Goal: Task Accomplishment & Management: Use online tool/utility

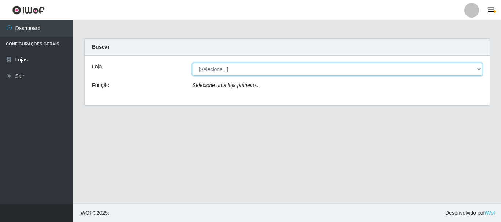
click at [478, 68] on select "[Selecione...] [GEOGRAPHIC_DATA] [GEOGRAPHIC_DATA]" at bounding box center [337, 69] width 290 height 13
select select "64"
click at [192, 63] on select "[Selecione...] [GEOGRAPHIC_DATA] [GEOGRAPHIC_DATA]" at bounding box center [337, 69] width 290 height 13
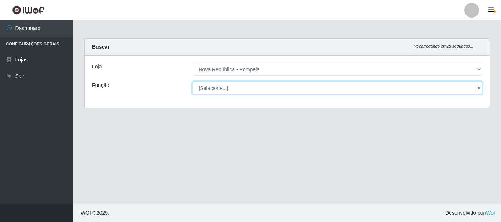
drag, startPoint x: 480, startPoint y: 87, endPoint x: 421, endPoint y: 85, distance: 58.7
click at [480, 87] on select "[Selecione...] Balconista Operador de Caixa Recepcionista Repositor" at bounding box center [337, 88] width 290 height 13
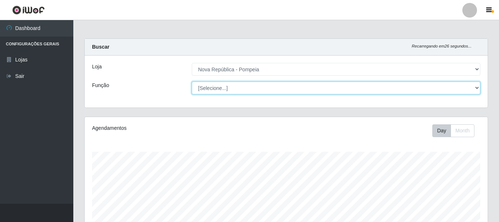
scroll to position [152, 403]
select select "22"
click at [192, 82] on select "[Selecione...] Balconista Operador de Caixa Recepcionista Repositor" at bounding box center [336, 88] width 288 height 13
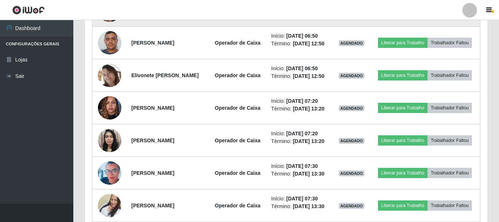
scroll to position [401, 0]
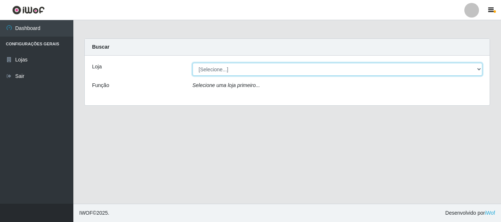
click at [210, 69] on select "[Selecione...] [GEOGRAPHIC_DATA] [GEOGRAPHIC_DATA]" at bounding box center [337, 69] width 290 height 13
select select "64"
click at [192, 63] on select "[Selecione...] [GEOGRAPHIC_DATA] [GEOGRAPHIC_DATA]" at bounding box center [337, 69] width 290 height 13
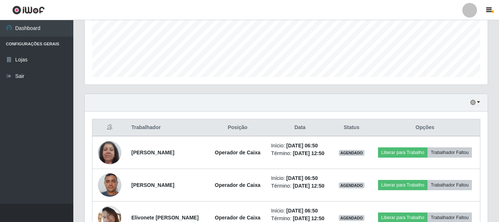
scroll to position [220, 0]
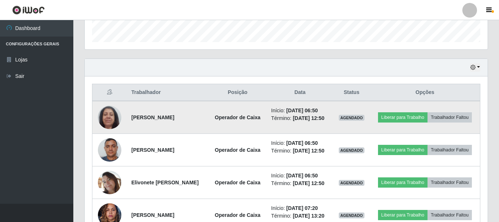
drag, startPoint x: 128, startPoint y: 117, endPoint x: 167, endPoint y: 125, distance: 40.2
click at [167, 125] on td "[PERSON_NAME]" at bounding box center [167, 117] width 81 height 33
copy strong "[PERSON_NAME]"
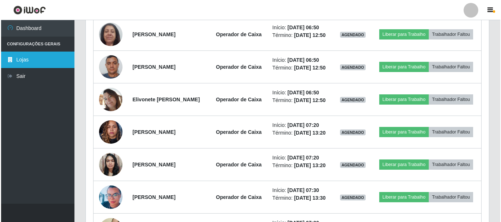
scroll to position [330, 0]
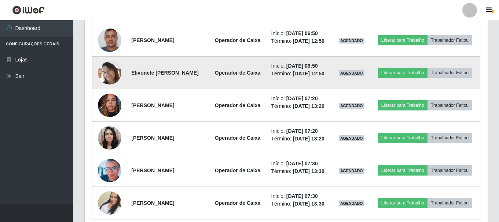
drag, startPoint x: 127, startPoint y: 86, endPoint x: 203, endPoint y: 97, distance: 77.1
click at [203, 89] on td "Elivonete [PERSON_NAME]" at bounding box center [167, 73] width 81 height 33
copy strong "Elivonete [PERSON_NAME]"
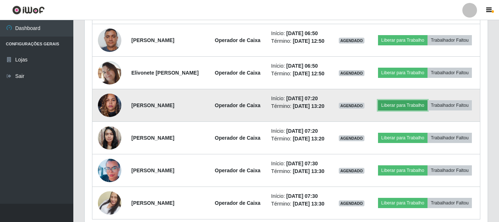
click at [427, 111] on button "Liberar para Trabalho" at bounding box center [402, 105] width 49 height 10
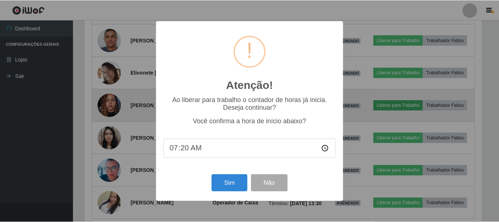
scroll to position [152, 399]
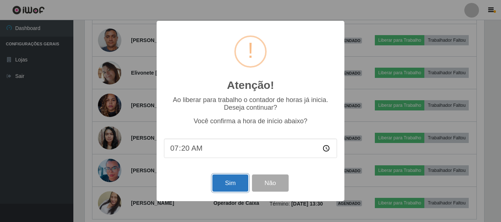
click at [226, 181] on button "Sim" at bounding box center [230, 183] width 36 height 17
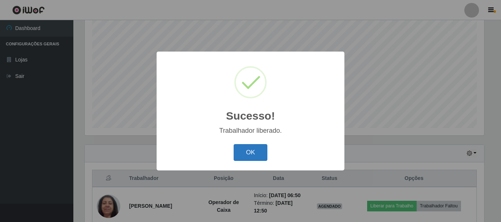
click at [256, 150] on button "OK" at bounding box center [250, 152] width 34 height 17
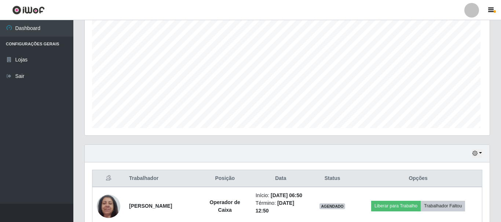
scroll to position [152, 403]
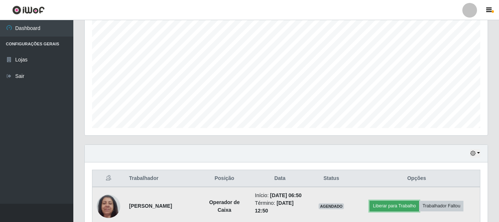
click at [390, 209] on button "Liberar para Trabalho" at bounding box center [393, 206] width 49 height 10
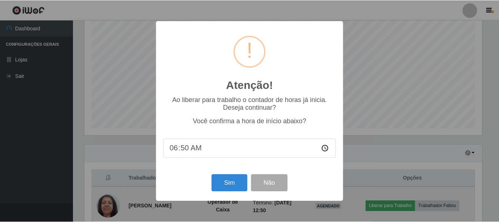
scroll to position [152, 399]
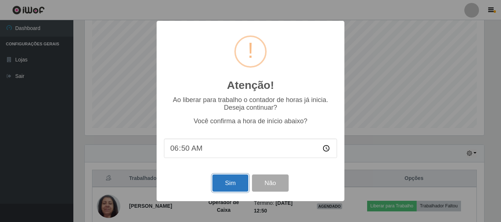
click at [222, 182] on button "Sim" at bounding box center [230, 183] width 36 height 17
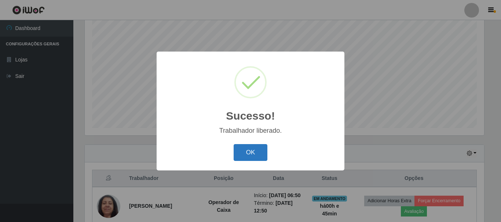
click at [260, 155] on button "OK" at bounding box center [250, 152] width 34 height 17
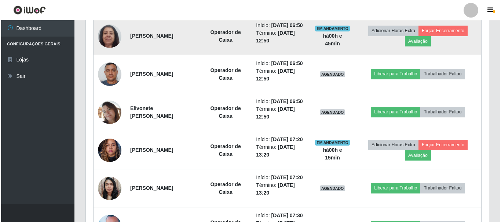
scroll to position [317, 0]
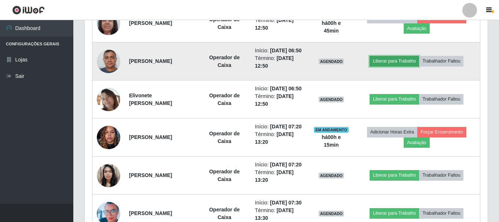
click at [410, 66] on button "Liberar para Trabalho" at bounding box center [393, 61] width 49 height 10
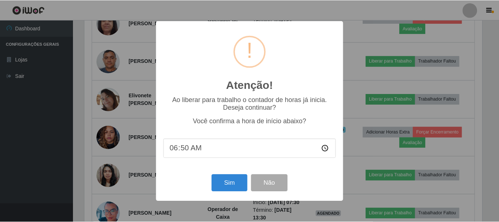
scroll to position [152, 399]
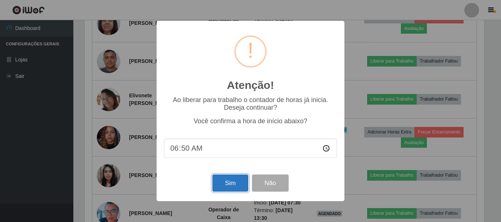
drag, startPoint x: 237, startPoint y: 181, endPoint x: 239, endPoint y: 185, distance: 4.2
click at [237, 181] on button "Sim" at bounding box center [230, 183] width 36 height 17
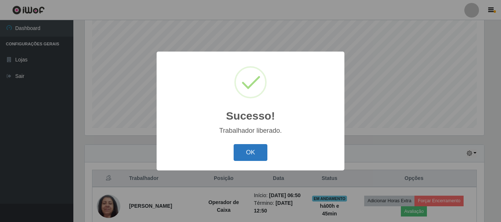
click at [254, 155] on button "OK" at bounding box center [250, 152] width 34 height 17
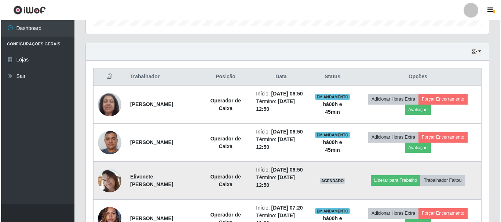
scroll to position [244, 0]
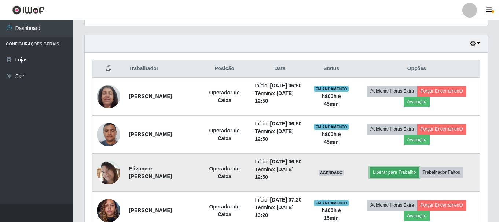
click at [397, 178] on button "Liberar para Trabalho" at bounding box center [393, 172] width 49 height 10
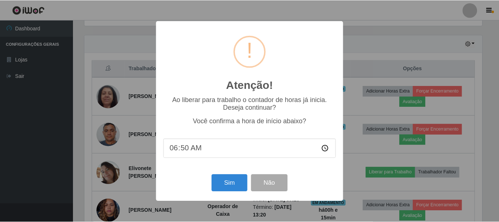
scroll to position [152, 399]
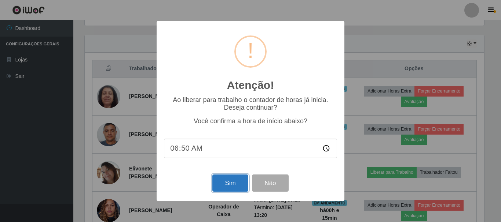
click at [228, 182] on button "Sim" at bounding box center [230, 183] width 36 height 17
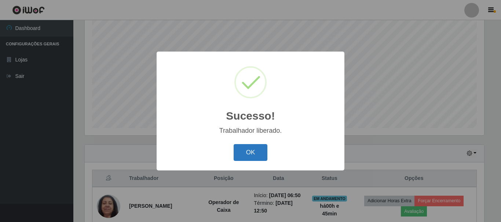
click at [251, 151] on button "OK" at bounding box center [250, 152] width 34 height 17
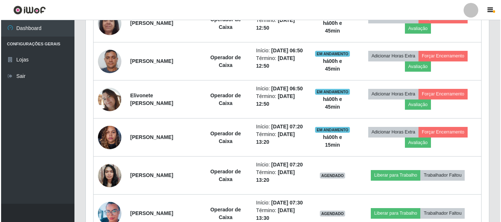
scroll to position [0, 0]
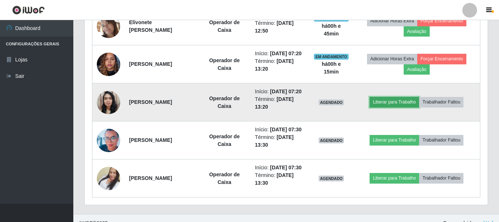
click at [406, 107] on button "Liberar para Trabalho" at bounding box center [393, 102] width 49 height 10
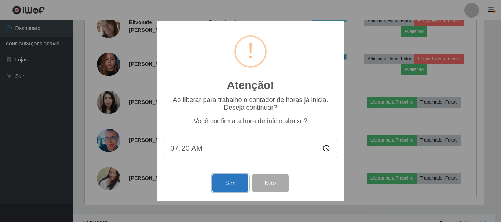
click at [222, 184] on button "Sim" at bounding box center [230, 183] width 36 height 17
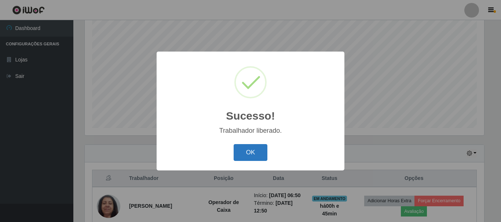
click at [254, 151] on button "OK" at bounding box center [250, 152] width 34 height 17
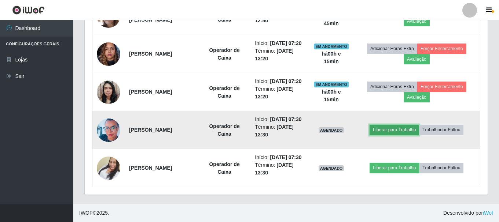
click at [398, 135] on button "Liberar para Trabalho" at bounding box center [393, 130] width 49 height 10
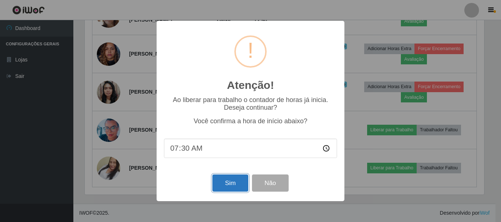
click at [227, 185] on button "Sim" at bounding box center [230, 183] width 36 height 17
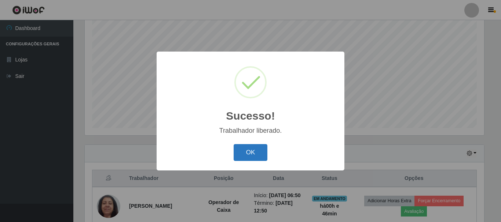
click at [257, 154] on button "OK" at bounding box center [250, 152] width 34 height 17
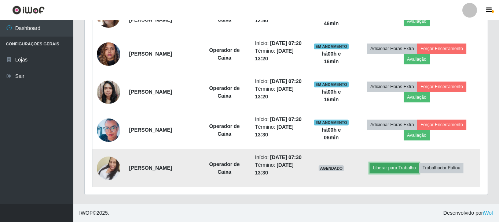
click at [395, 163] on button "Liberar para Trabalho" at bounding box center [393, 168] width 49 height 10
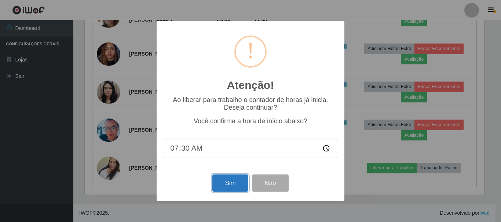
click at [232, 185] on button "Sim" at bounding box center [230, 183] width 36 height 17
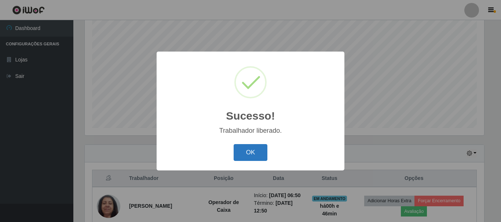
click at [251, 155] on button "OK" at bounding box center [250, 152] width 34 height 17
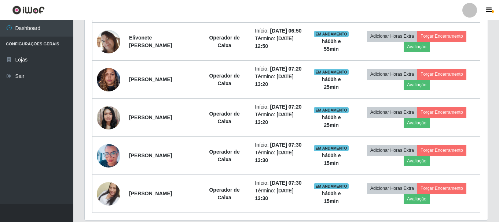
scroll to position [237, 0]
